Goal: Communication & Community: Answer question/provide support

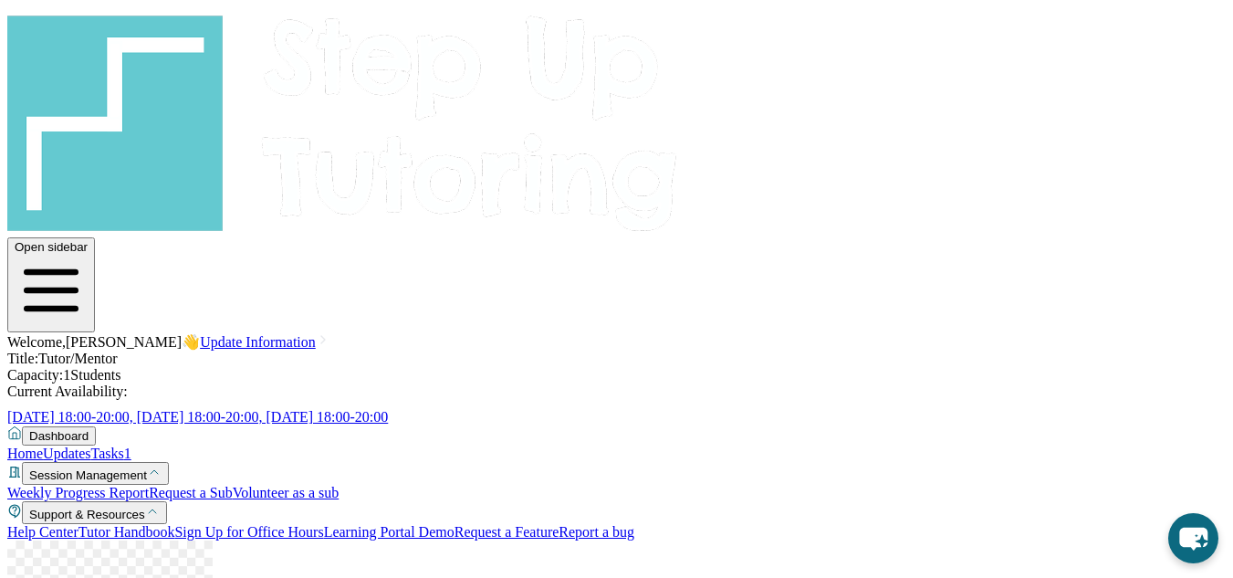
scroll to position [211, 0]
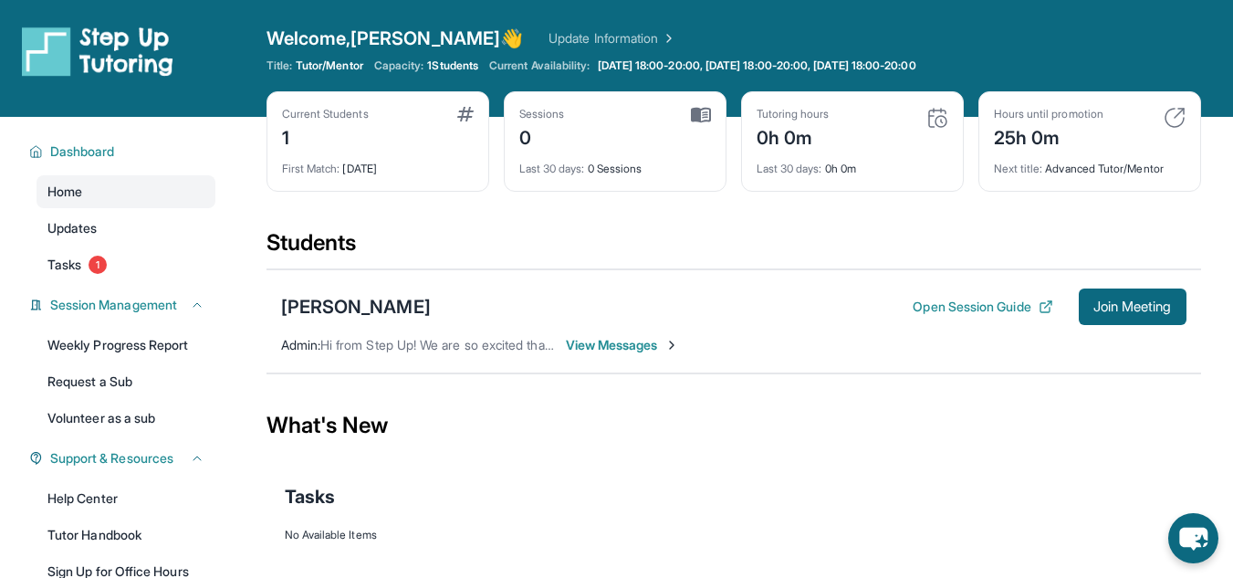
click at [649, 340] on span "View Messages" at bounding box center [623, 345] width 114 height 18
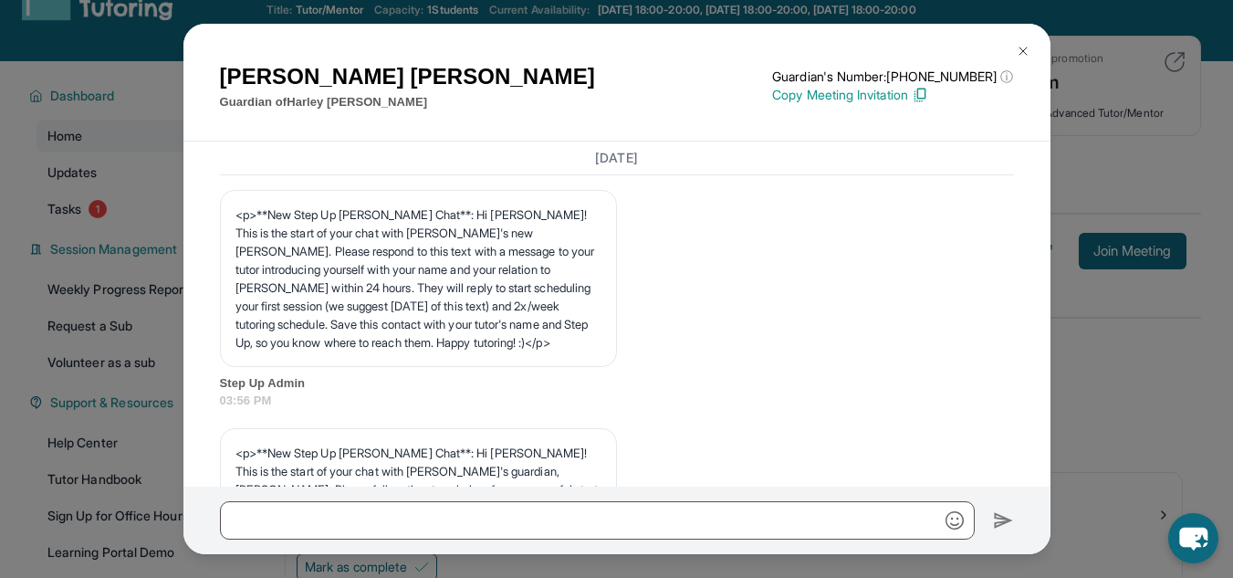
click at [1019, 43] on button at bounding box center [1023, 51] width 36 height 36
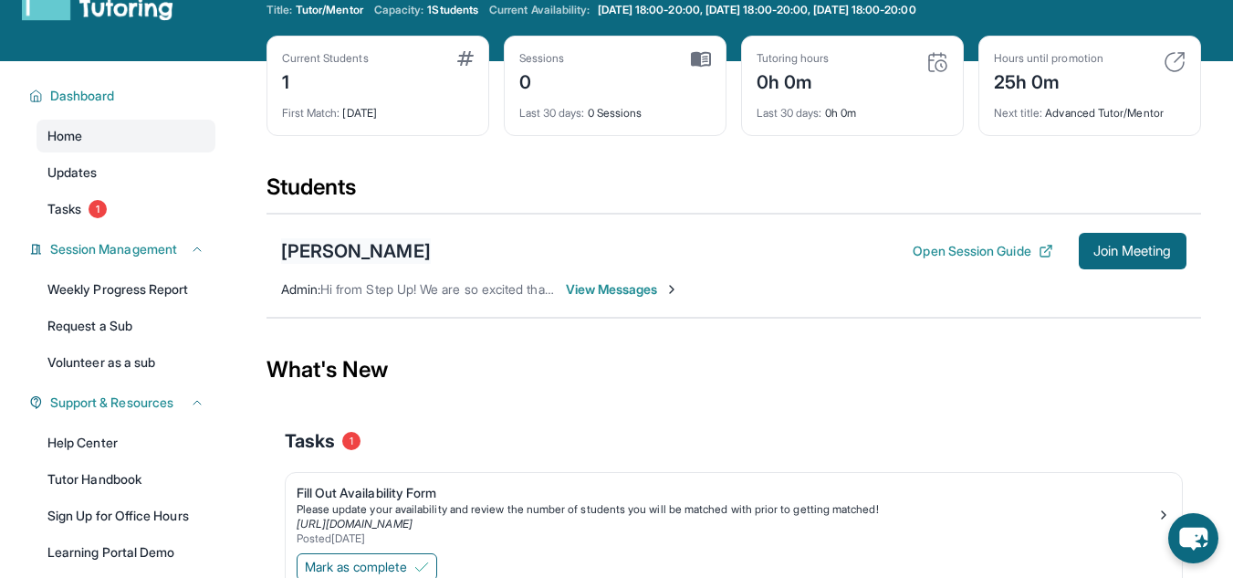
click at [349, 251] on div "Harley Harold" at bounding box center [356, 251] width 150 height 26
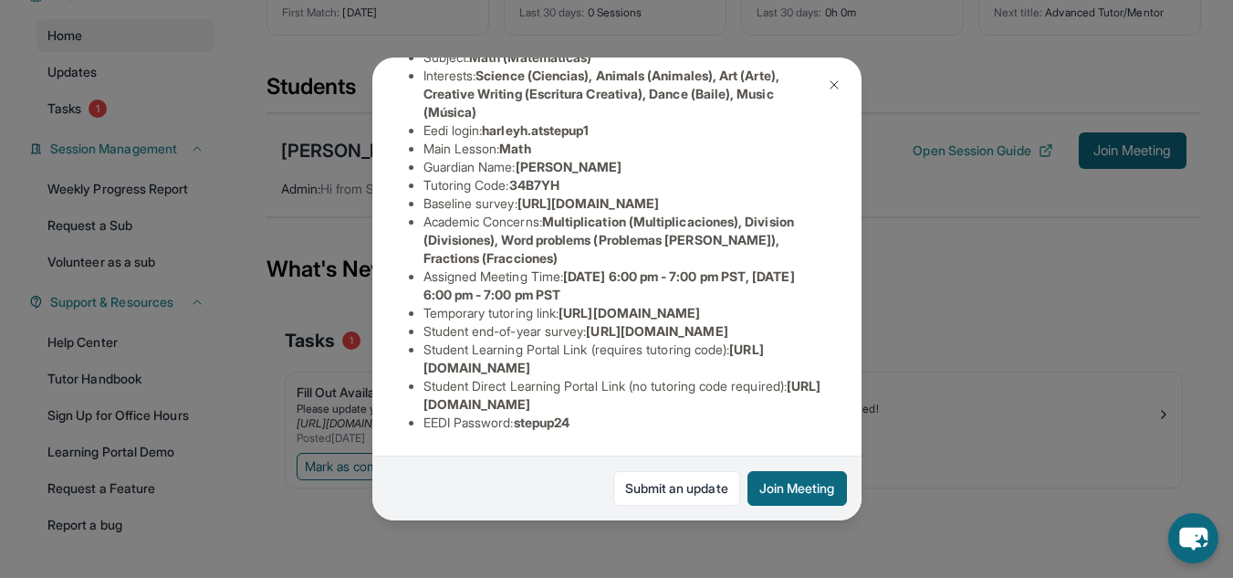
scroll to position [211, 0]
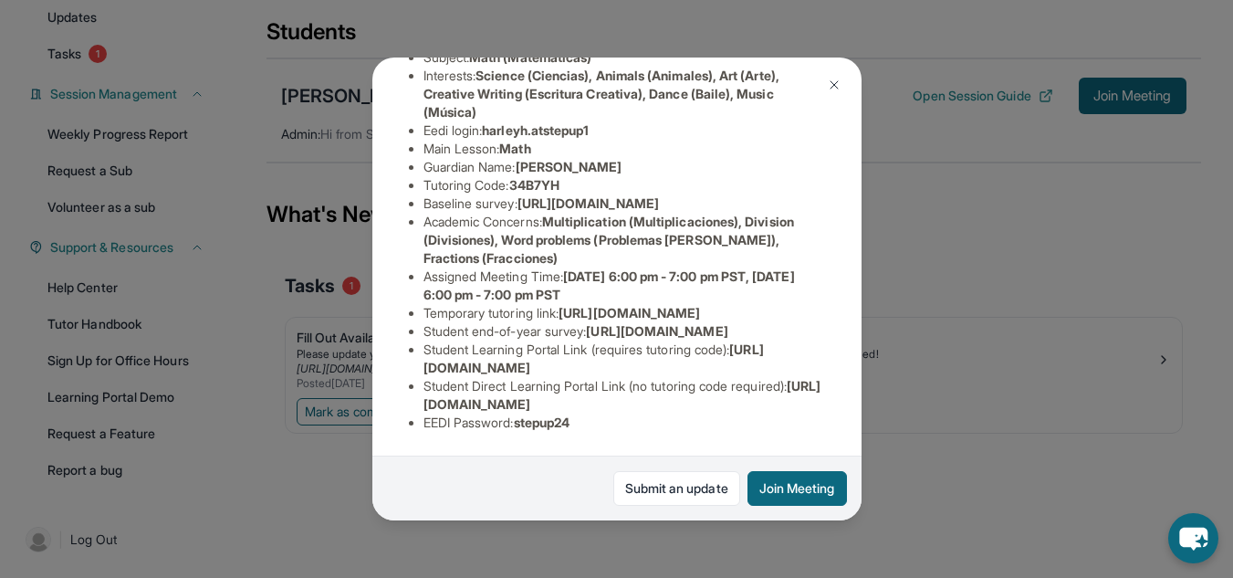
click at [836, 82] on img at bounding box center [834, 85] width 15 height 15
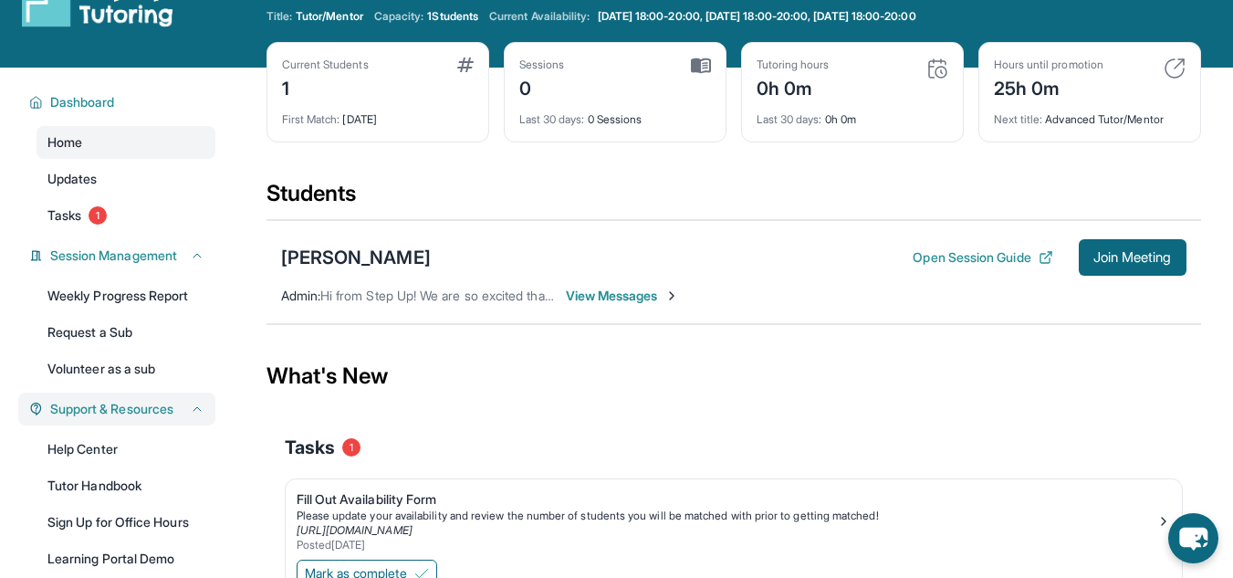
scroll to position [47, 0]
